Goal: Task Accomplishment & Management: Use online tool/utility

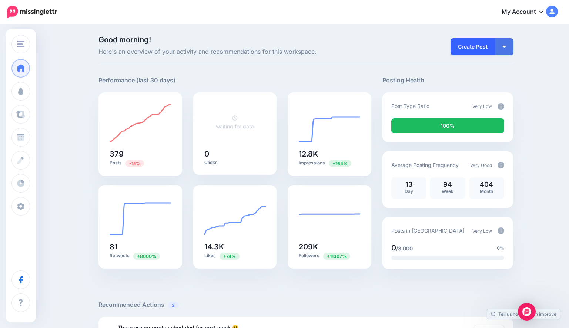
drag, startPoint x: 483, startPoint y: 37, endPoint x: 483, endPoint y: 44, distance: 6.3
click at [483, 39] on div "Create Post Create Post Create Campaign Promote Post" at bounding box center [480, 46] width 66 height 21
click at [482, 46] on link "Create Post" at bounding box center [473, 46] width 44 height 17
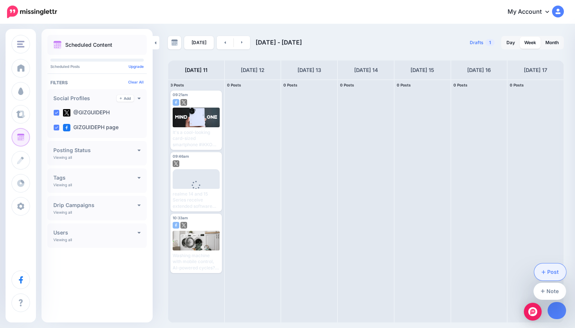
click at [554, 275] on link "Post" at bounding box center [550, 271] width 32 height 17
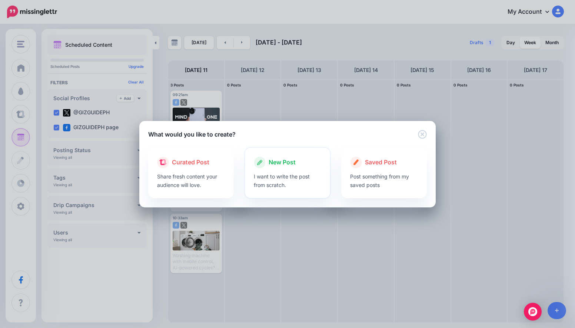
click at [290, 182] on p "I want to write the post from scratch." at bounding box center [288, 180] width 68 height 17
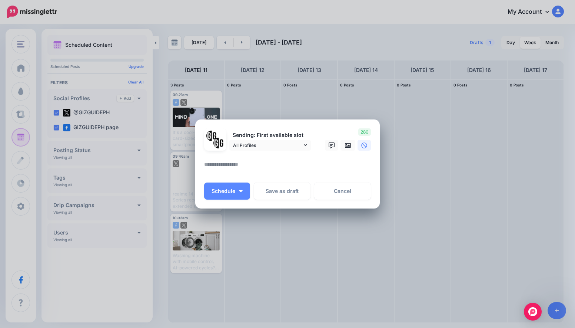
click at [272, 164] on textarea at bounding box center [289, 167] width 170 height 14
paste textarea "**********"
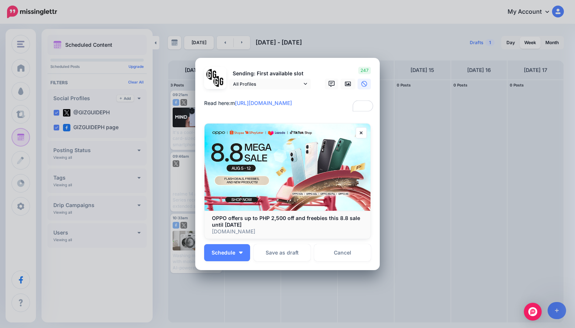
click at [232, 78] on p "Sending: First available slot" at bounding box center [270, 73] width 82 height 9
click at [239, 146] on form "Sending: First available slot All Profiles GIZGUIDEPH page" at bounding box center [287, 153] width 167 height 172
drag, startPoint x: 230, startPoint y: 104, endPoint x: 243, endPoint y: 148, distance: 45.6
click at [230, 104] on textarea "**********" at bounding box center [289, 106] width 170 height 14
click at [246, 97] on div at bounding box center [287, 93] width 167 height 9
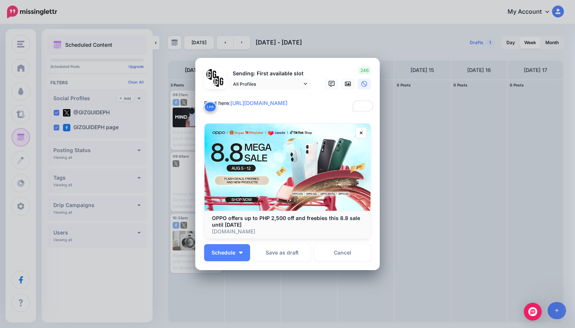
drag, startPoint x: 242, startPoint y: 101, endPoint x: 124, endPoint y: 85, distance: 118.9
click at [124, 89] on div "Create Post Loading Sending: First available slot All Profiles" at bounding box center [287, 164] width 575 height 328
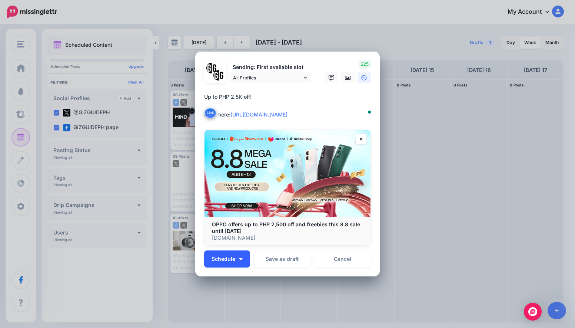
type textarea "**********"
click at [223, 256] on span "Schedule" at bounding box center [224, 258] width 24 height 5
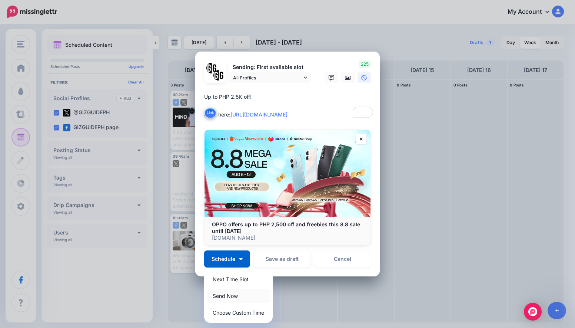
click at [210, 301] on link "Send Now" at bounding box center [238, 295] width 63 height 14
